Goal: Task Accomplishment & Management: Use online tool/utility

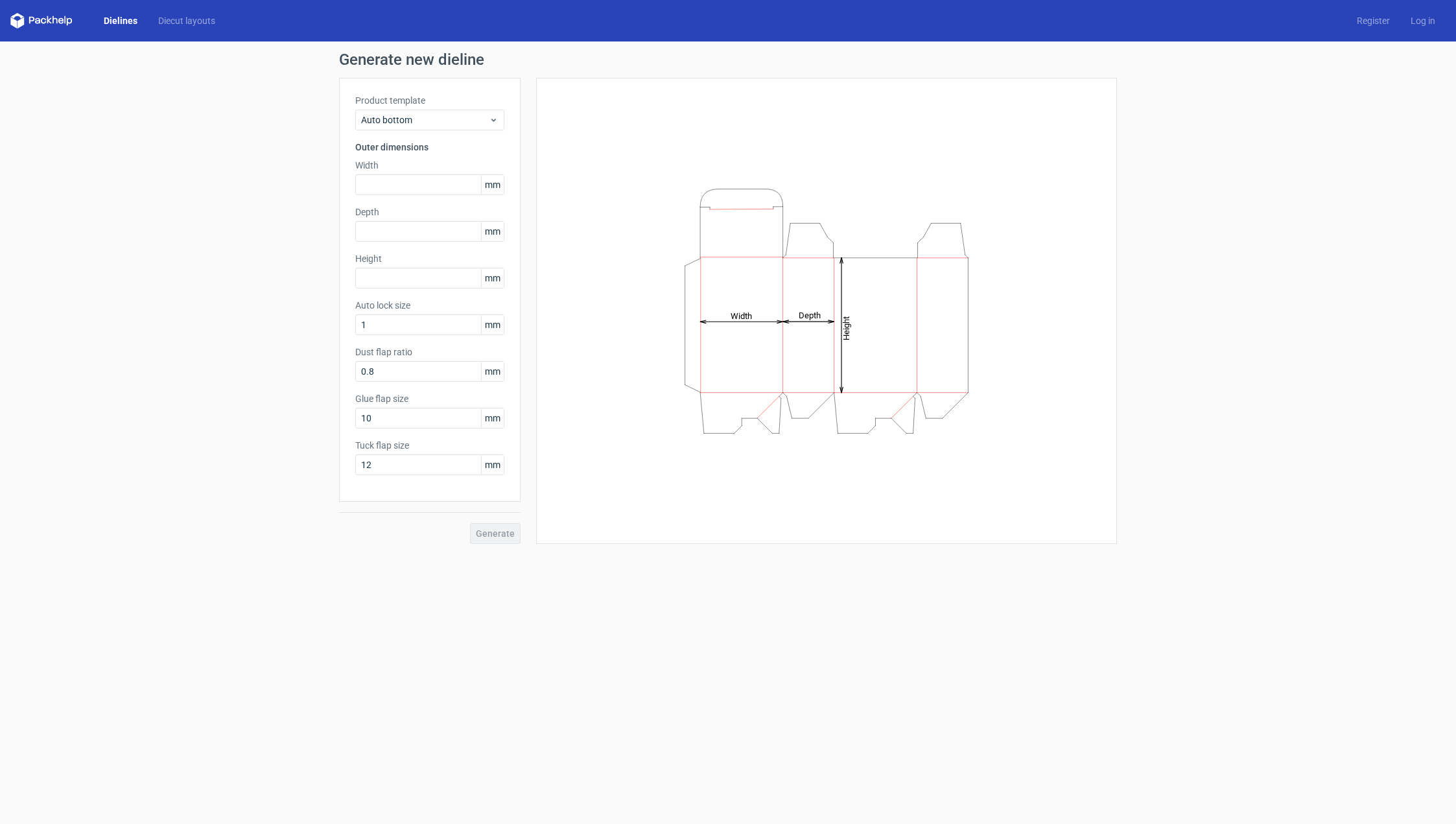
click at [114, 19] on link "Dielines" at bounding box center [121, 20] width 54 height 13
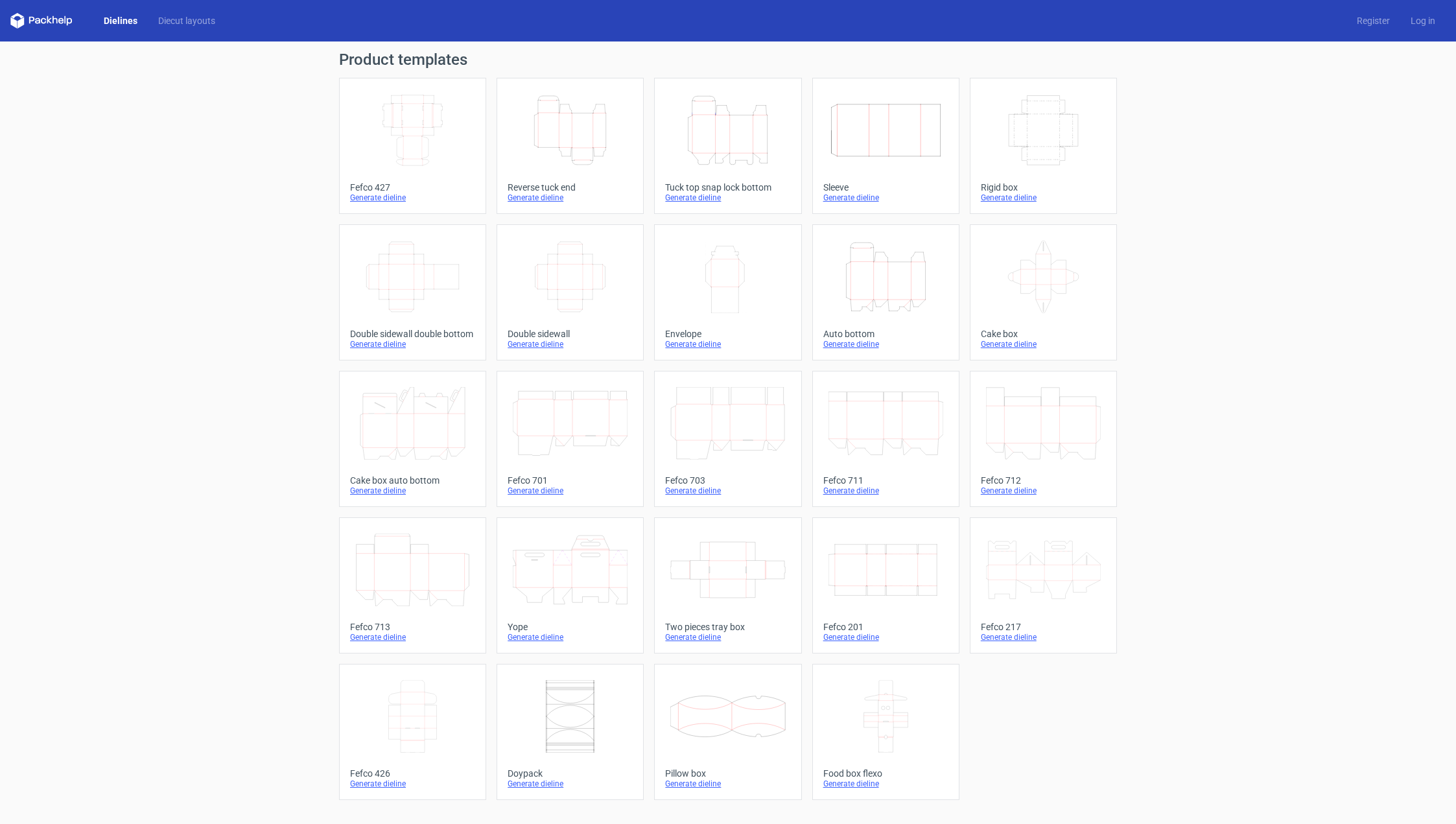
click at [872, 294] on icon "Height Depth Width" at bounding box center [886, 277] width 114 height 73
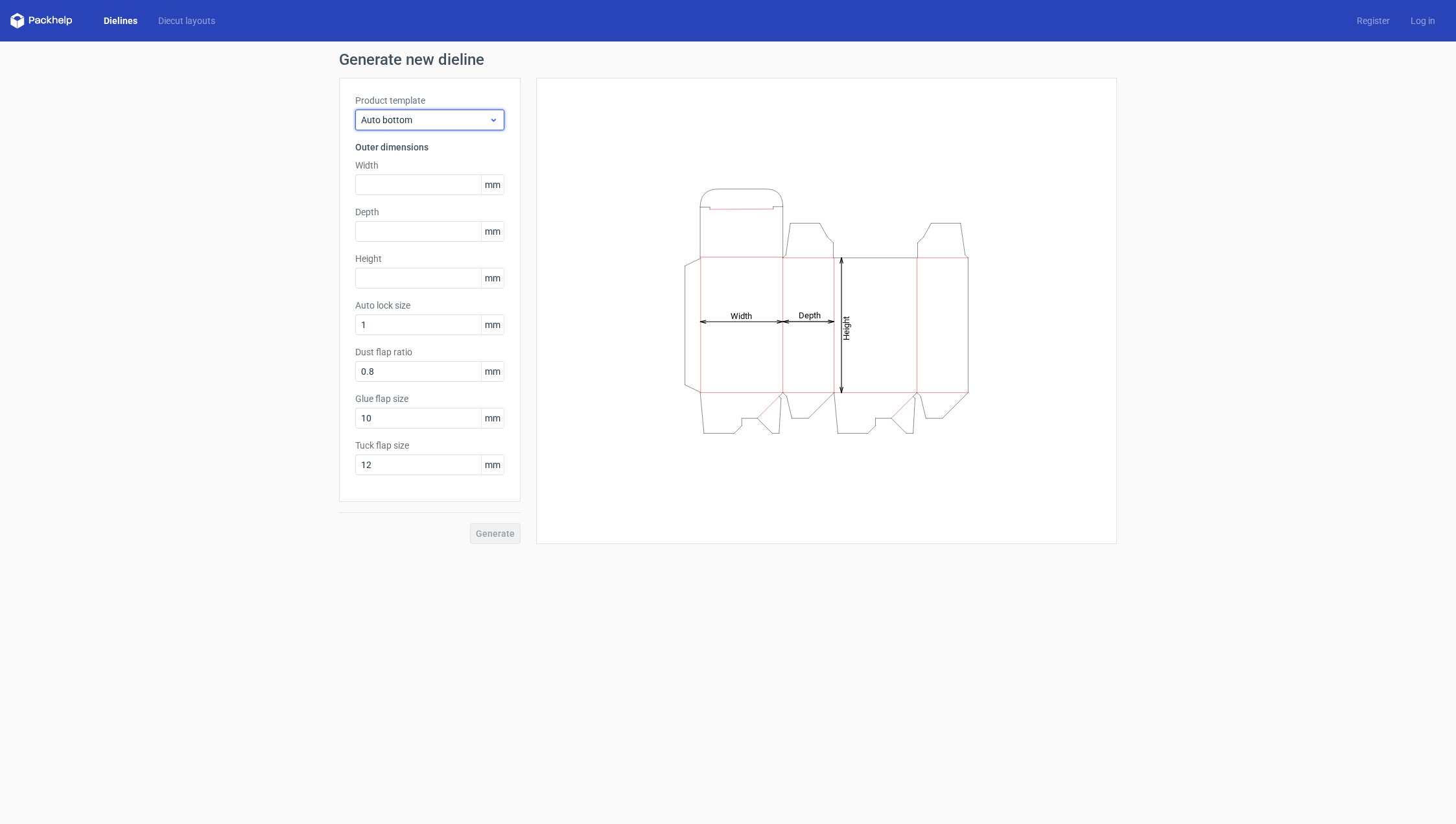
click at [502, 120] on div "Auto bottom" at bounding box center [430, 120] width 149 height 21
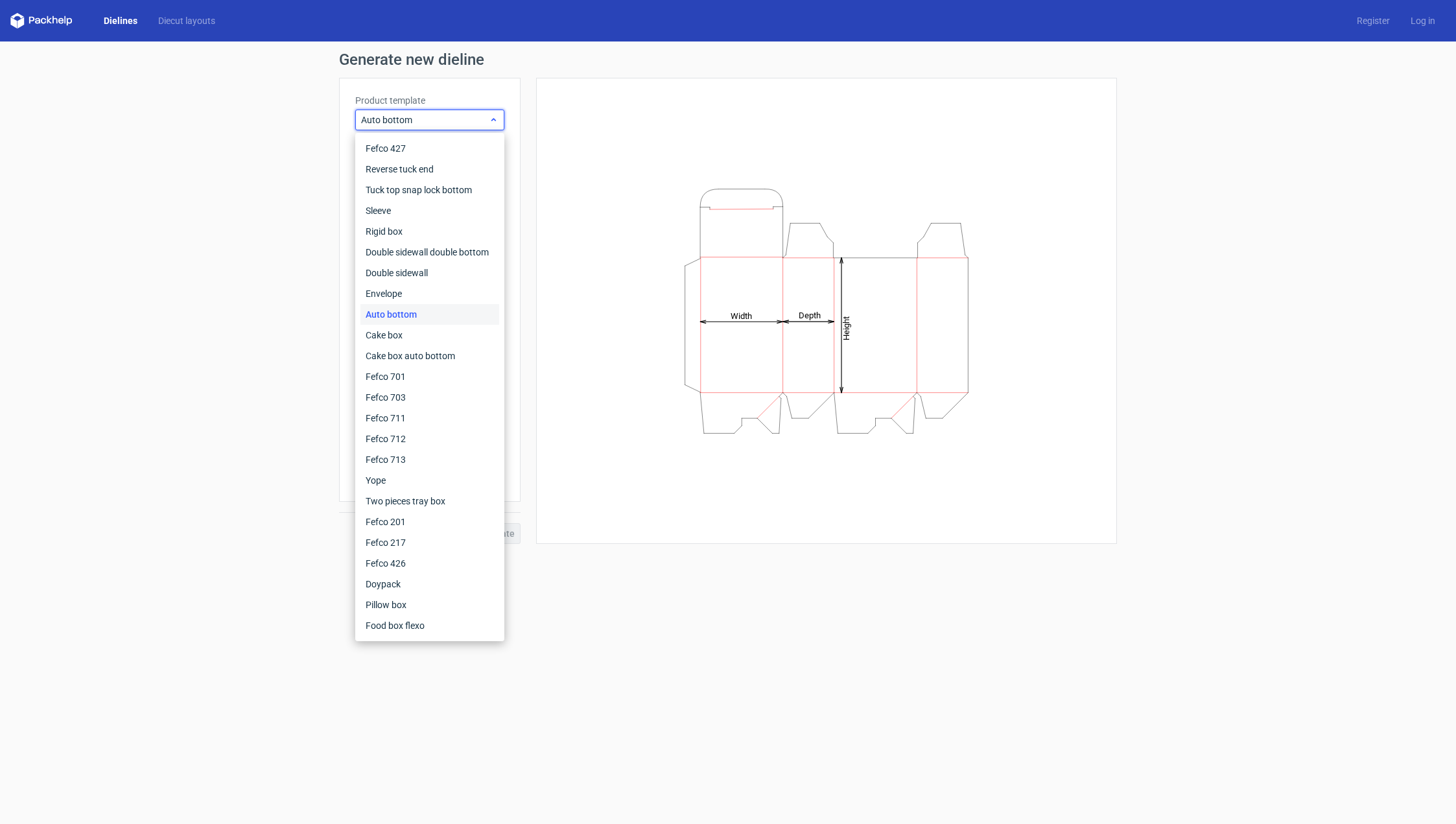
click at [502, 121] on div "Auto bottom" at bounding box center [430, 120] width 149 height 21
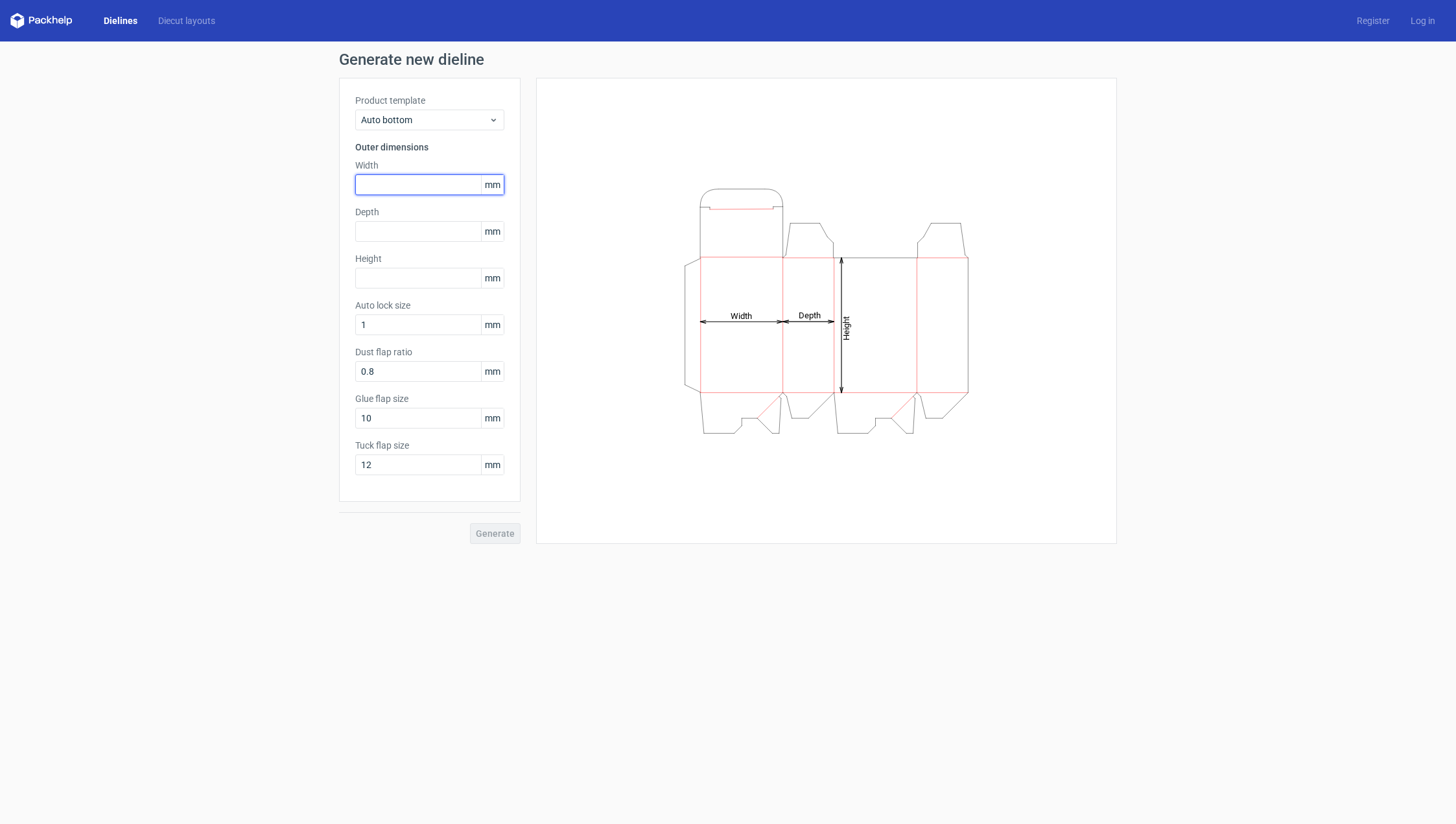
click at [429, 183] on input "text" at bounding box center [430, 185] width 149 height 21
type input "1"
type input "211"
click at [408, 232] on input "text" at bounding box center [430, 232] width 149 height 21
type input "3"
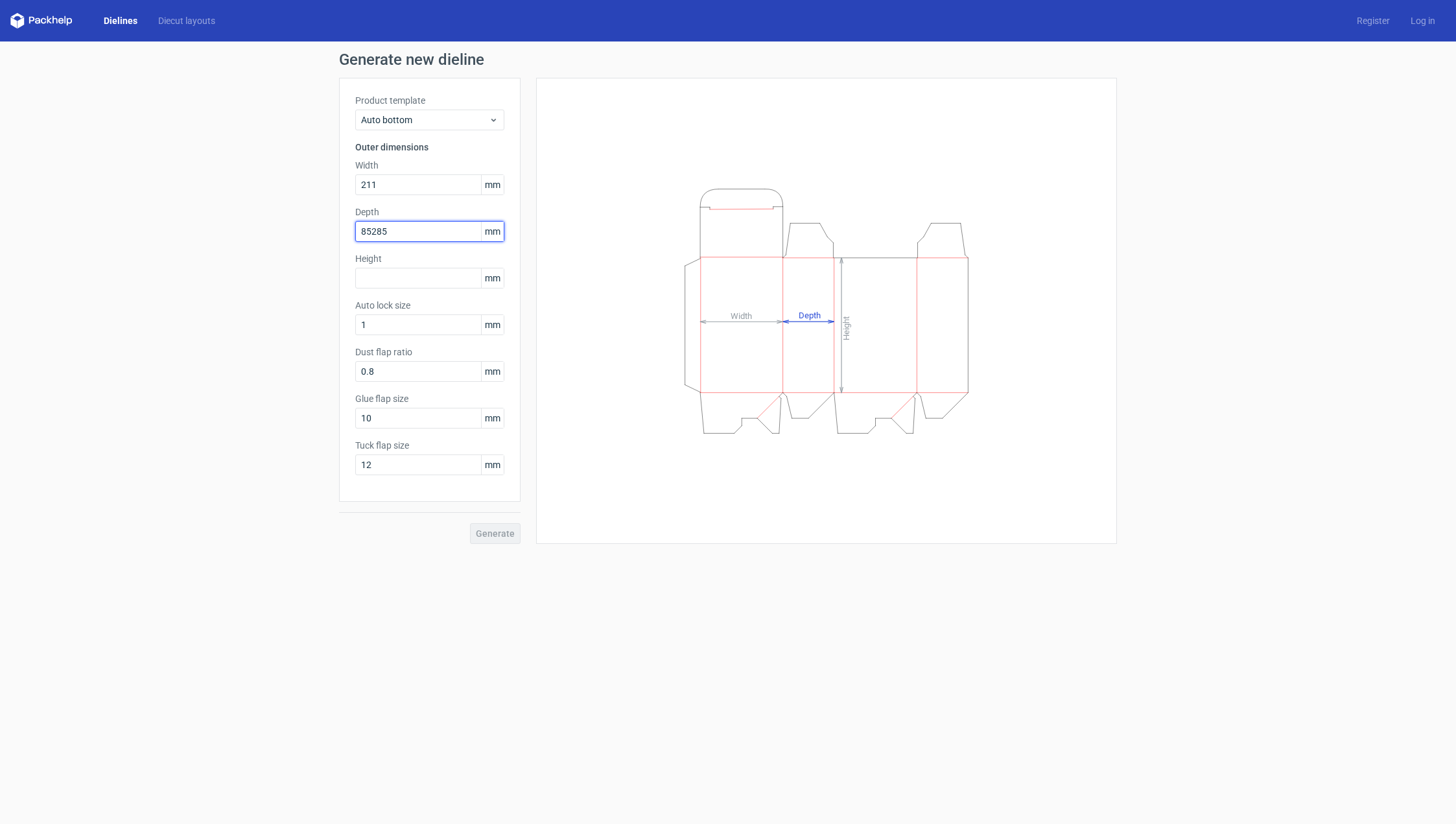
click at [410, 234] on input "85285" at bounding box center [430, 232] width 149 height 21
type input "85"
click at [392, 284] on input "text" at bounding box center [430, 279] width 149 height 21
type input "286"
click at [507, 534] on span "Generate" at bounding box center [496, 534] width 39 height 9
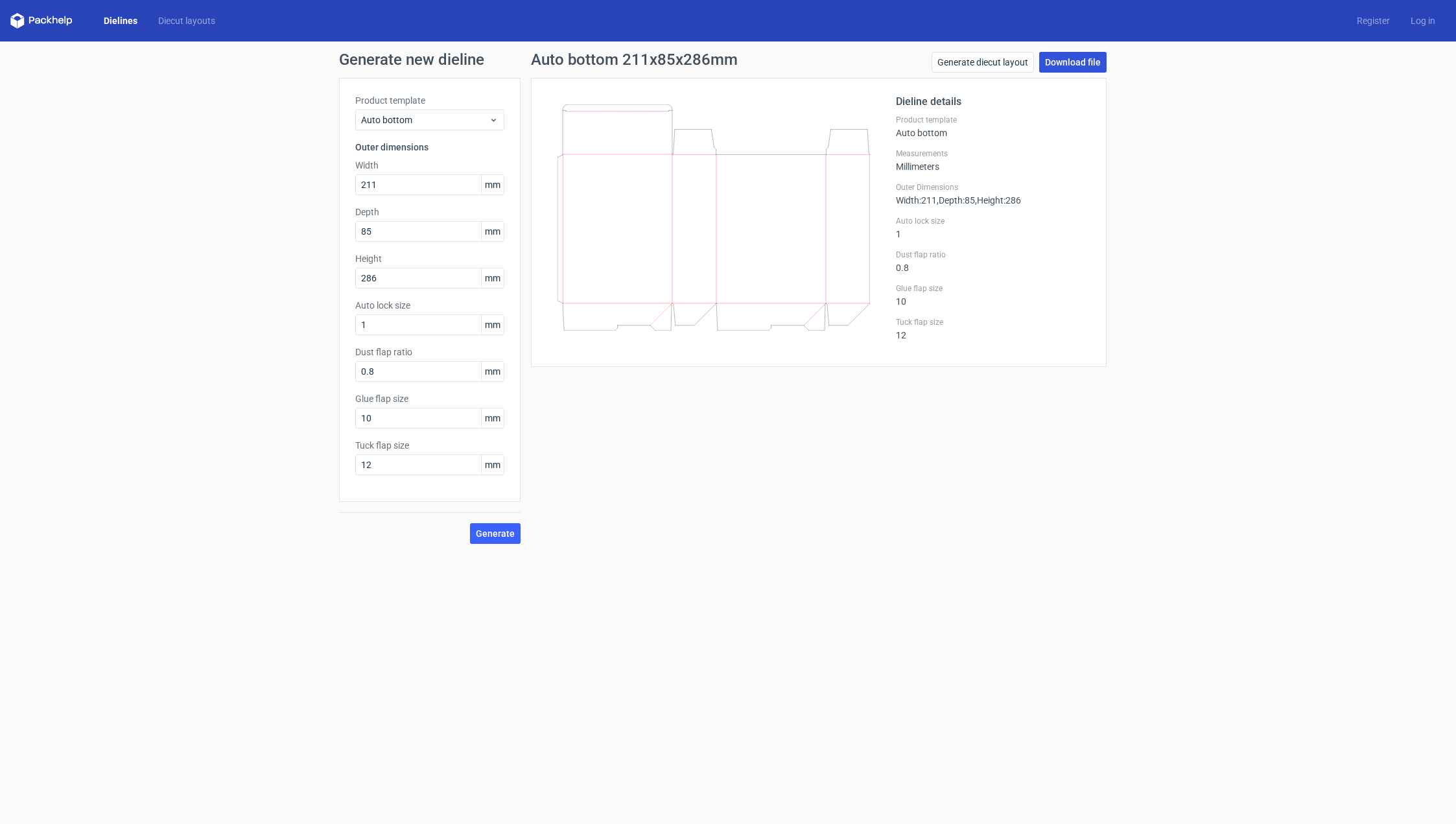
click at [1080, 61] on link "Download file" at bounding box center [1073, 62] width 68 height 21
